Goal: Transaction & Acquisition: Subscribe to service/newsletter

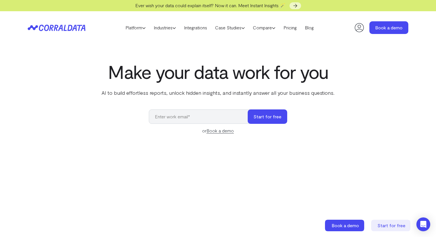
click at [208, 118] on input "email" at bounding box center [201, 116] width 105 height 14
type input "[PERSON_NAME][EMAIL_ADDRESS][PERSON_NAME][DOMAIN_NAME]"
click at [269, 122] on button "Start for free" at bounding box center [266, 116] width 39 height 14
click at [268, 118] on button "Start for free" at bounding box center [266, 116] width 39 height 14
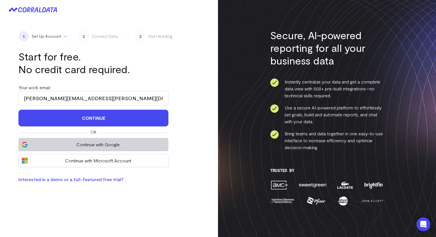
click at [107, 145] on span "Continue with Google" at bounding box center [98, 144] width 134 height 7
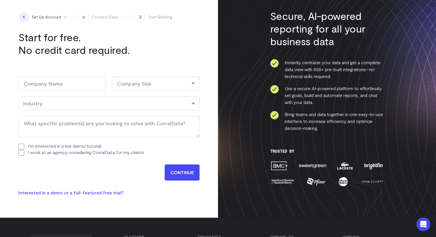
scroll to position [22, 0]
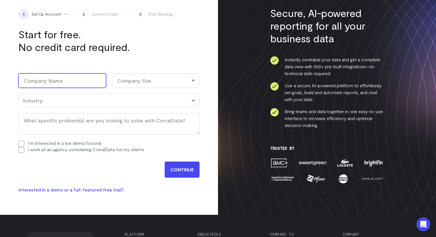
click at [69, 84] on input "Company Name (Required)" at bounding box center [62, 80] width 88 height 14
type input "Openprise"
click at [140, 80] on div "Company Size" at bounding box center [156, 80] width 88 height 14
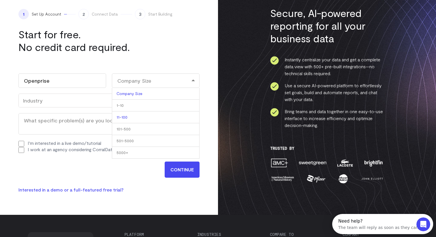
scroll to position [0, 0]
click at [137, 115] on li "11-100" at bounding box center [156, 118] width 88 height 12
select select "11-100"
click at [67, 105] on div "Industry" at bounding box center [108, 101] width 181 height 14
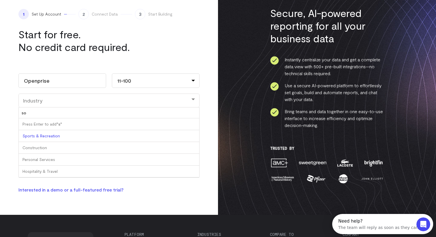
type input "sof"
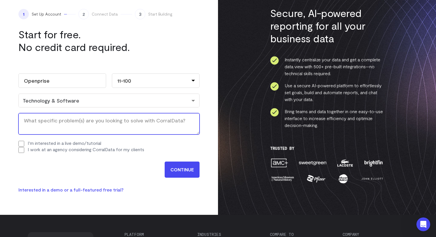
click at [60, 125] on textarea "What specific problem(s) are you looking to solve with CorralData? (Required)" at bounding box center [108, 123] width 181 height 21
type textarea "e"
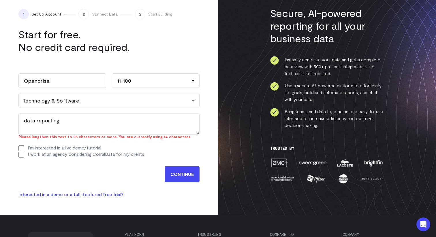
click at [179, 170] on input "CONTINUE" at bounding box center [182, 174] width 35 height 16
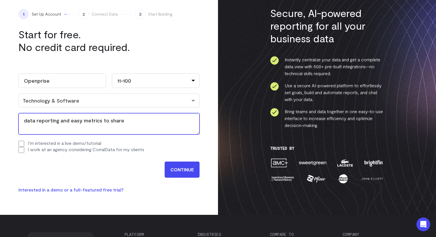
type textarea "data reporting and easy metrics to share"
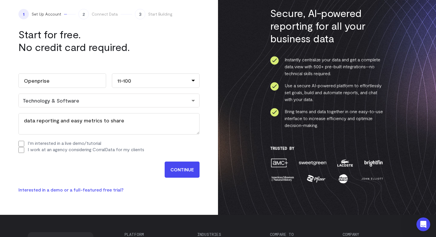
click at [177, 170] on input "CONTINUE" at bounding box center [182, 170] width 35 height 16
